Goal: Transaction & Acquisition: Purchase product/service

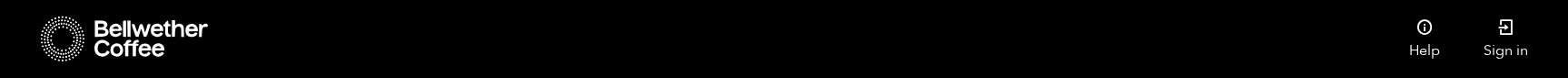
checkbox input "true"
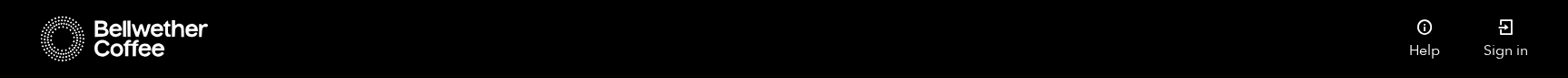
checkbox input "true"
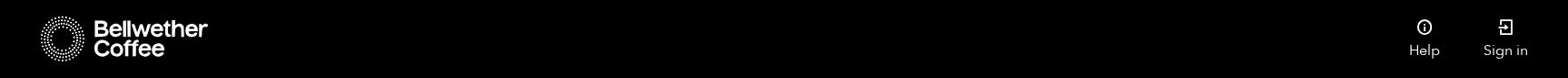
checkbox input "false"
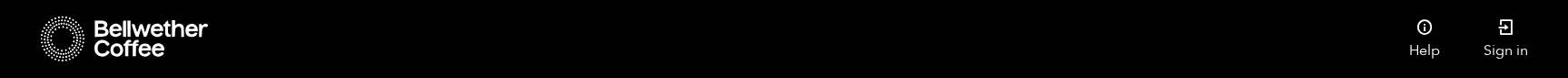
checkbox input "false"
drag, startPoint x: 151, startPoint y: 535, endPoint x: 73, endPoint y: 534, distance: 78.0
copy span "[GEOGRAPHIC_DATA]"
